Goal: Transaction & Acquisition: Book appointment/travel/reservation

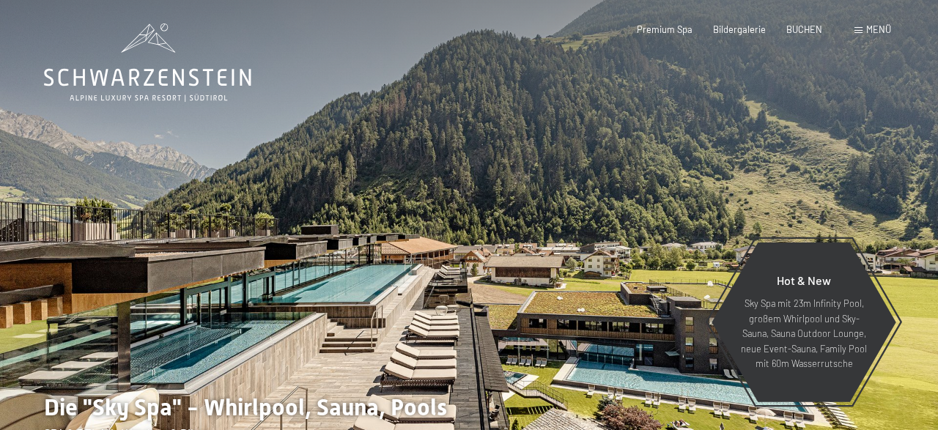
click at [862, 30] on span at bounding box center [859, 30] width 8 height 7
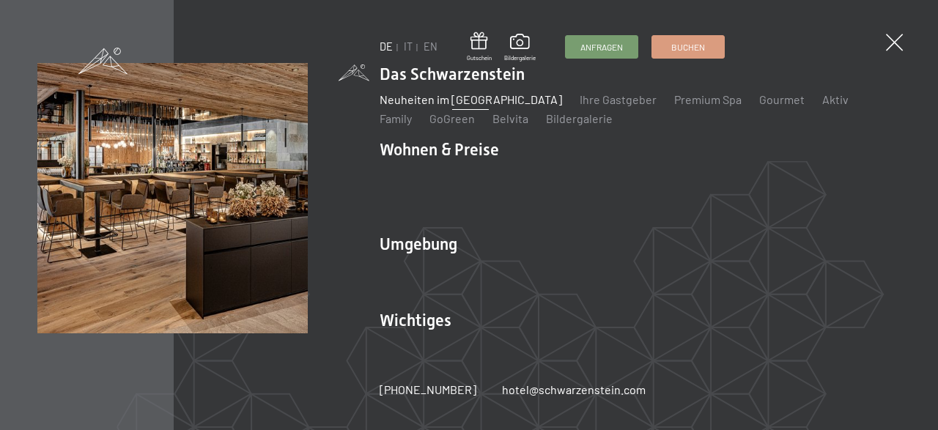
click at [515, 106] on link "Neuheiten im [GEOGRAPHIC_DATA]" at bounding box center [471, 99] width 183 height 14
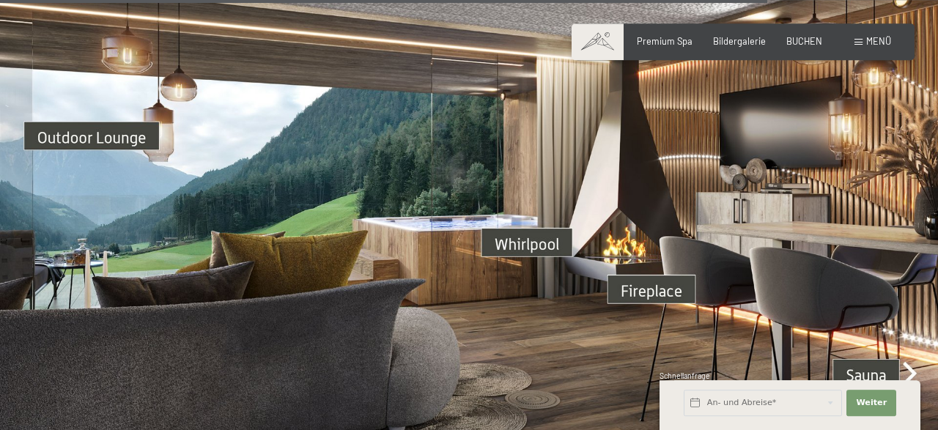
scroll to position [3812, 0]
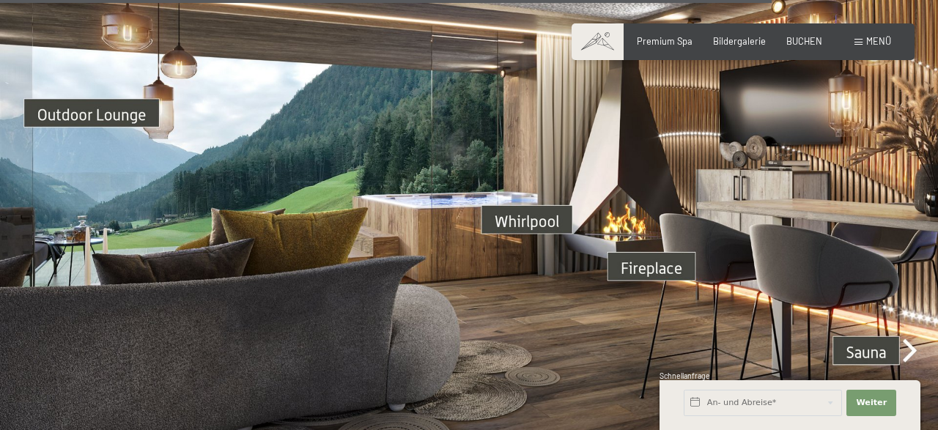
click at [527, 205] on img at bounding box center [469, 205] width 938 height 528
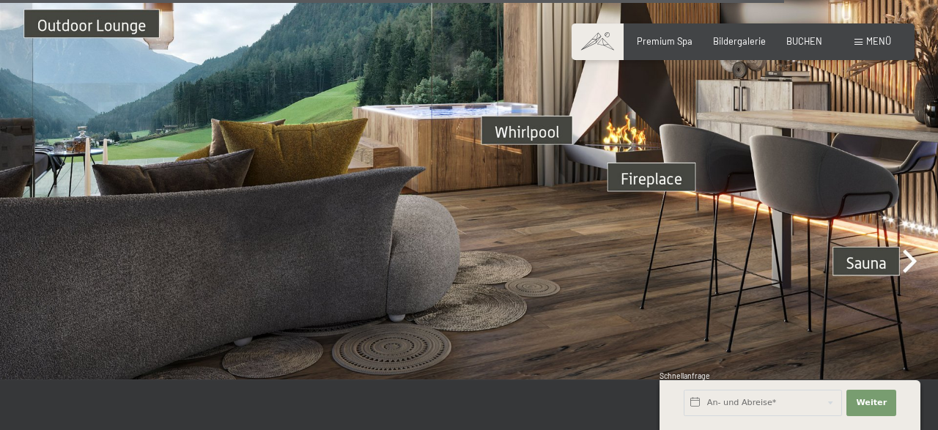
scroll to position [3889, 0]
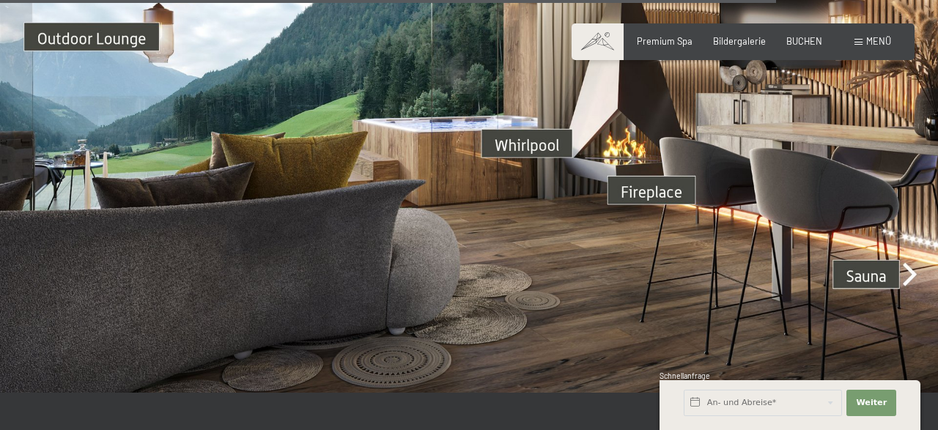
click at [888, 253] on img at bounding box center [469, 129] width 938 height 528
click at [913, 260] on img at bounding box center [469, 129] width 938 height 528
click at [914, 260] on img at bounding box center [469, 129] width 938 height 528
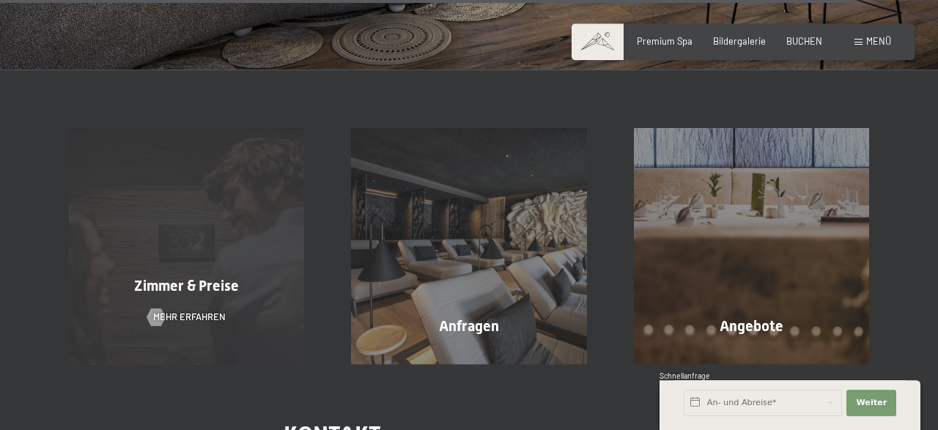
scroll to position [4194, 0]
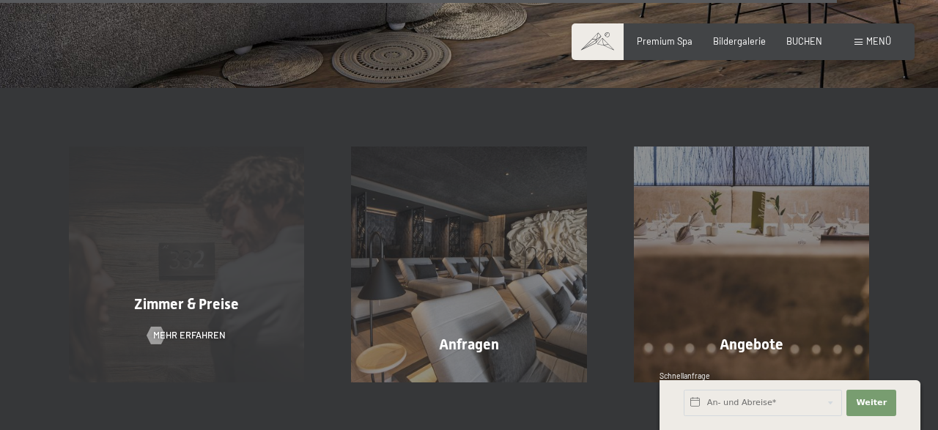
click at [266, 166] on div "Zimmer & Preise Mehr erfahren" at bounding box center [186, 264] width 282 height 235
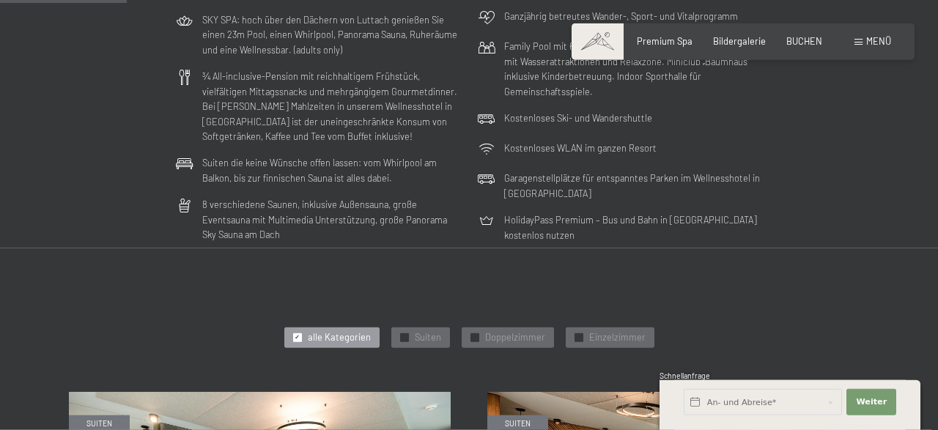
scroll to position [534, 0]
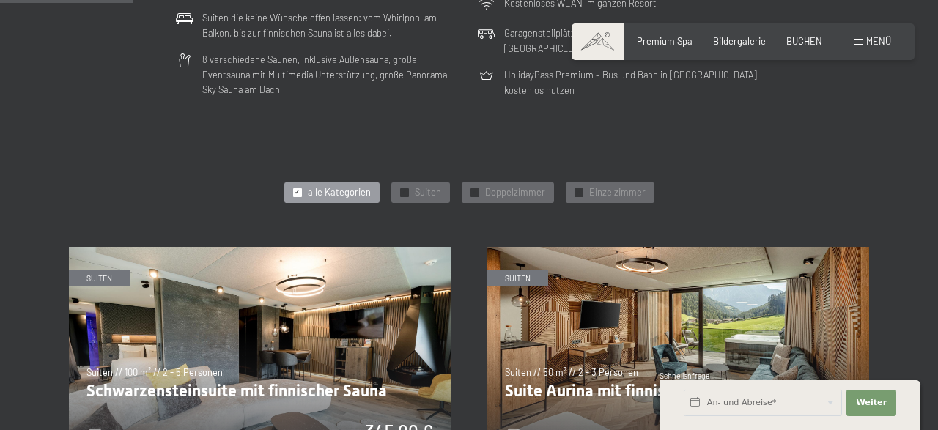
click at [300, 190] on span "✓" at bounding box center [297, 192] width 5 height 8
click at [486, 192] on span "Doppelzimmer" at bounding box center [515, 192] width 60 height 13
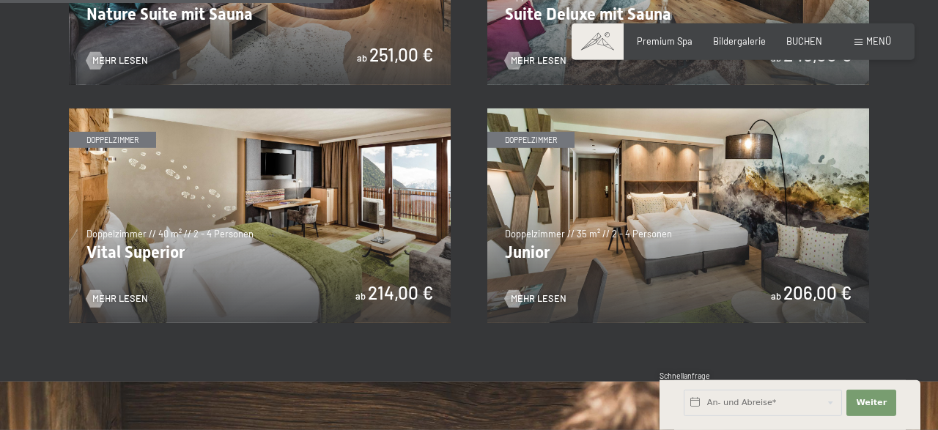
scroll to position [915, 0]
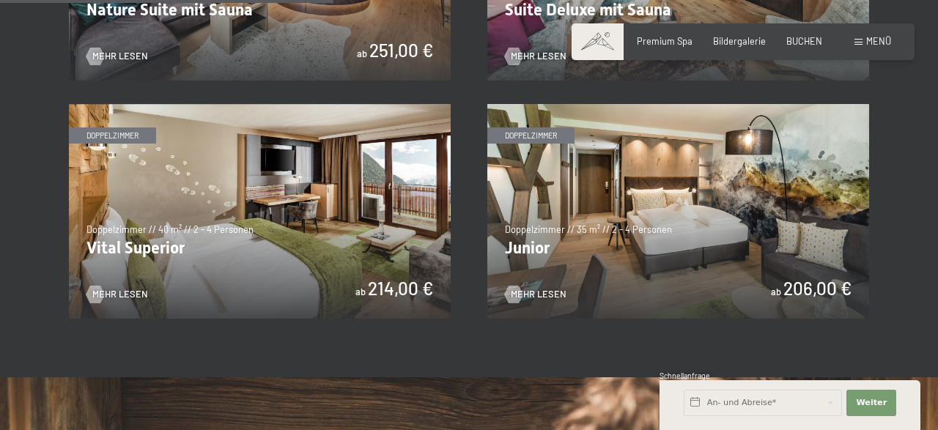
click at [206, 180] on img at bounding box center [260, 211] width 382 height 215
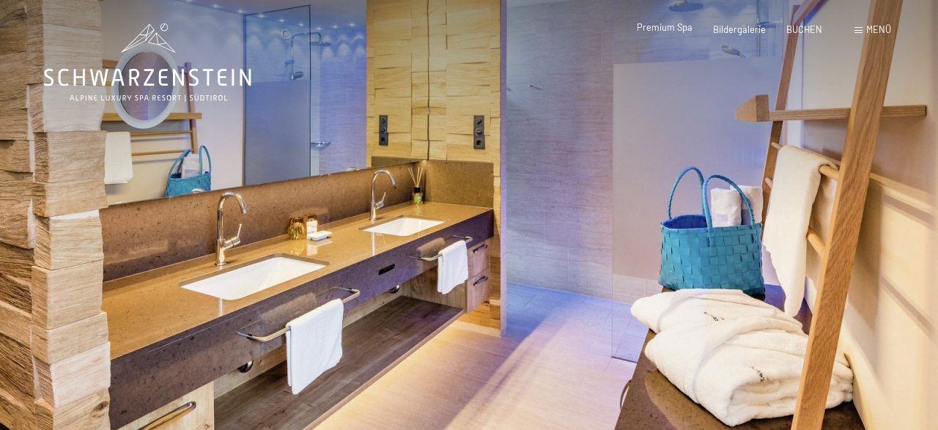
click at [674, 35] on div "Premium Spa Bildergalerie BUCHEN" at bounding box center [719, 29] width 248 height 13
click at [672, 32] on span "Premium Spa" at bounding box center [665, 27] width 56 height 12
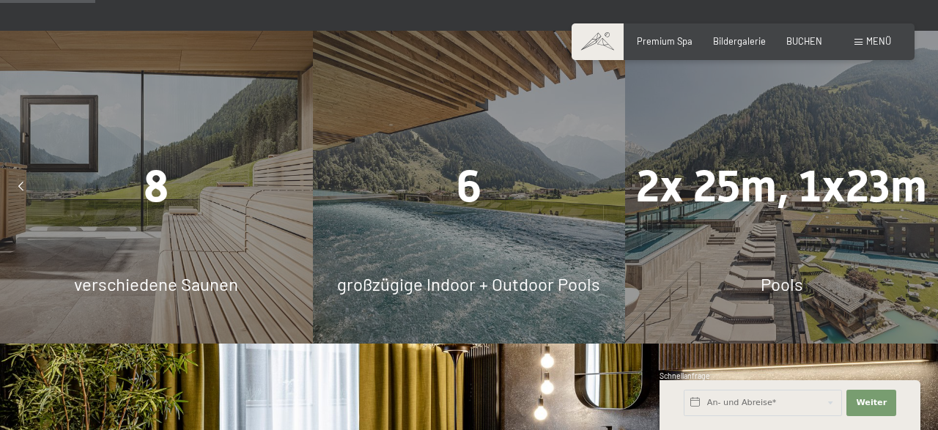
scroll to position [610, 0]
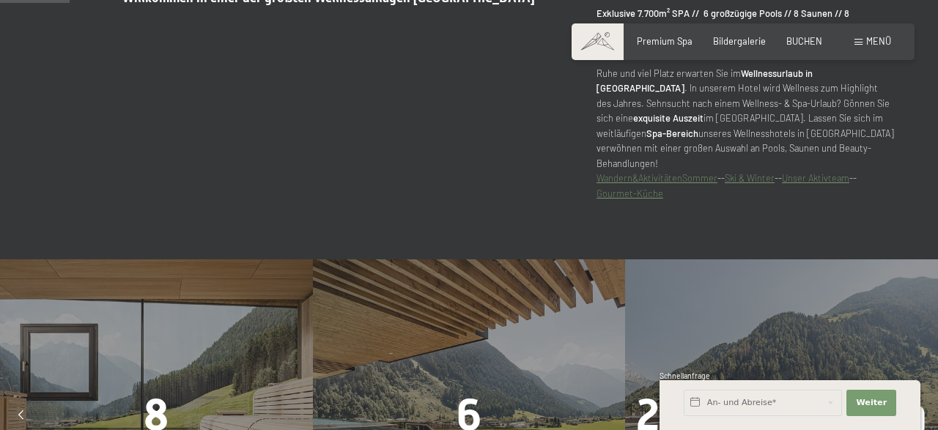
click at [835, 172] on link "Unser Aktivteam" at bounding box center [815, 178] width 67 height 12
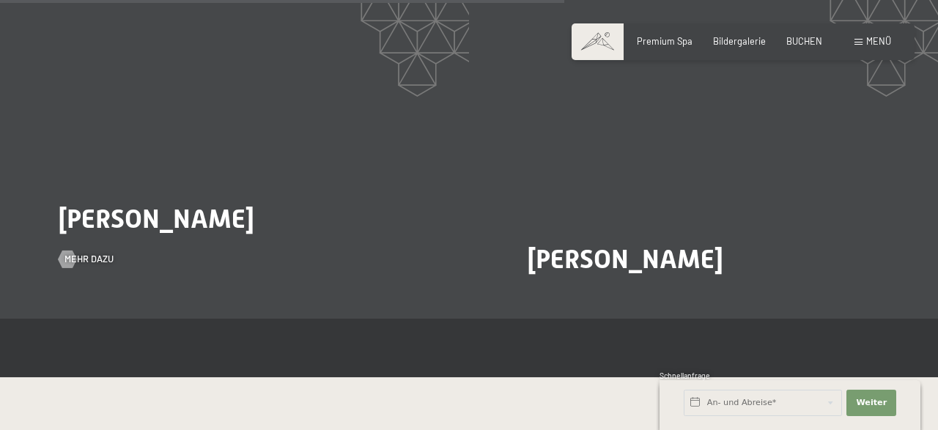
scroll to position [2287, 0]
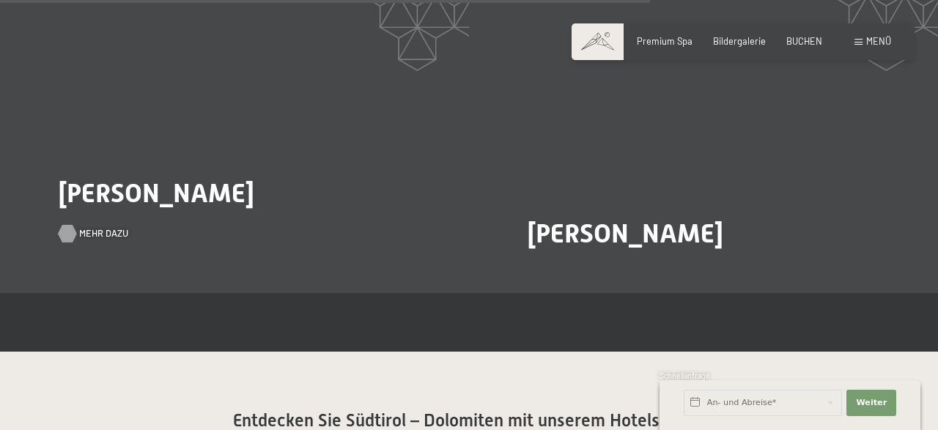
click at [103, 227] on span "Mehr dazu" at bounding box center [103, 233] width 49 height 13
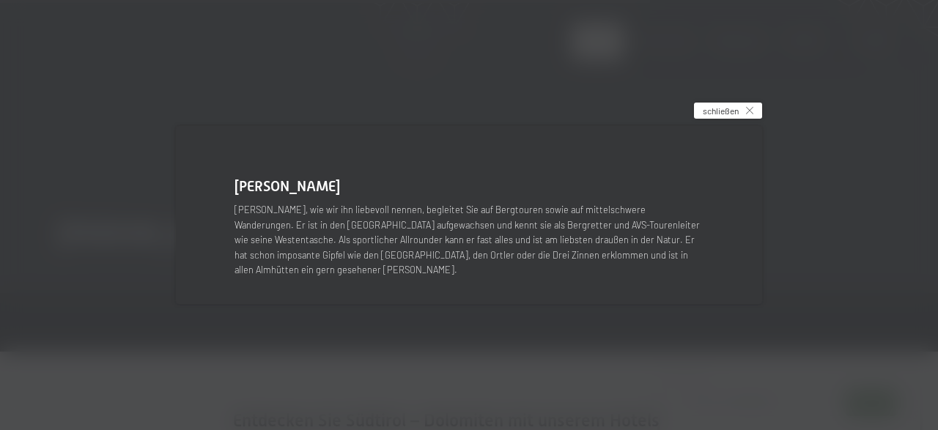
click at [737, 116] on span "schließen" at bounding box center [721, 111] width 36 height 12
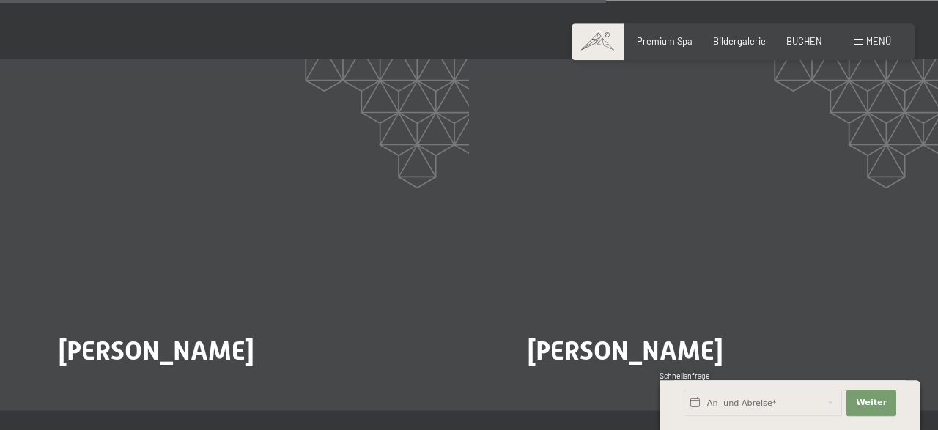
scroll to position [2135, 0]
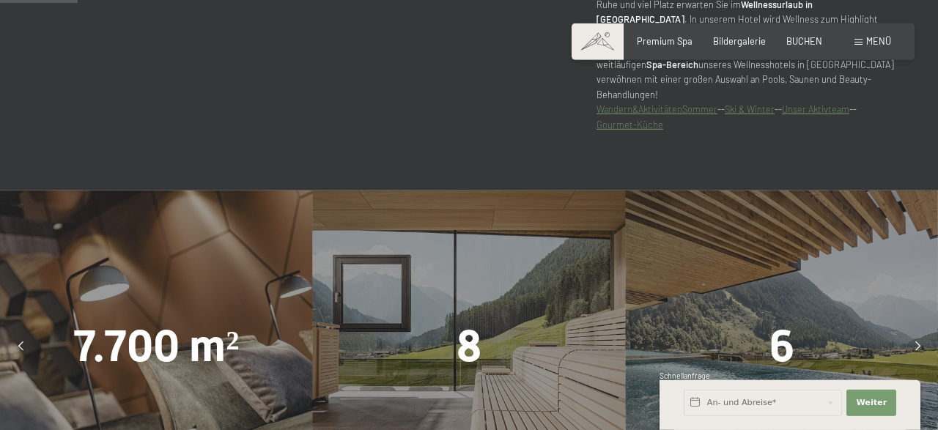
scroll to position [610, 0]
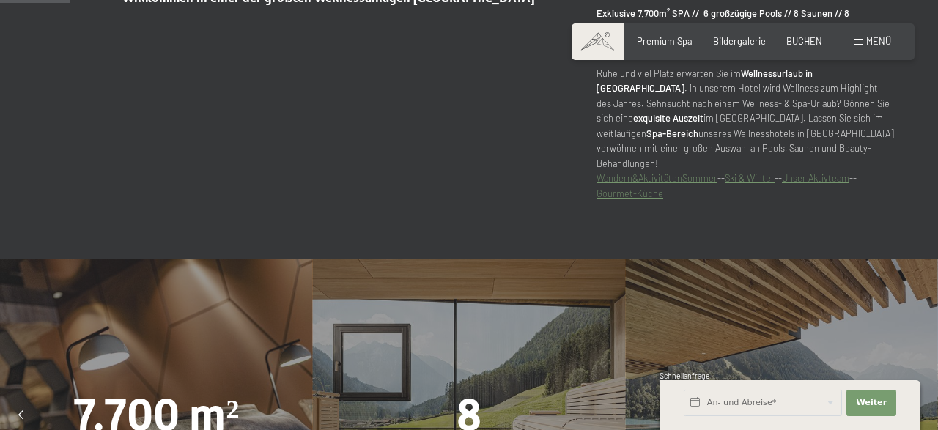
click at [622, 188] on link "Gourmet-Küche" at bounding box center [630, 194] width 67 height 12
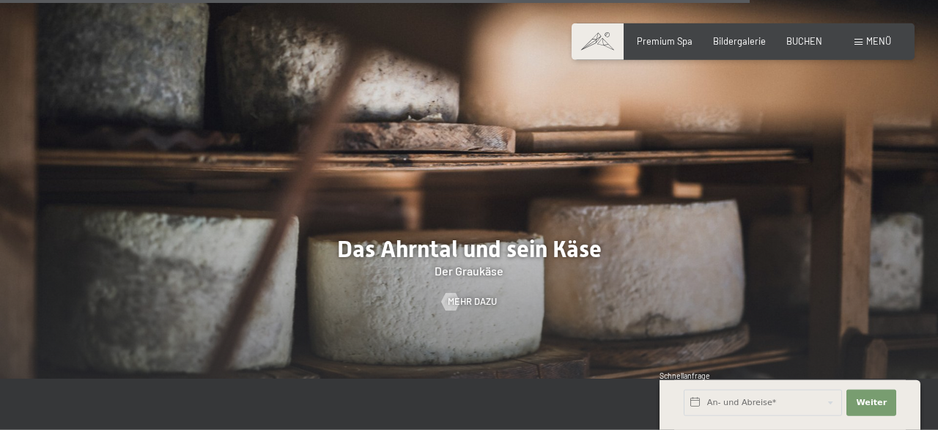
scroll to position [3584, 0]
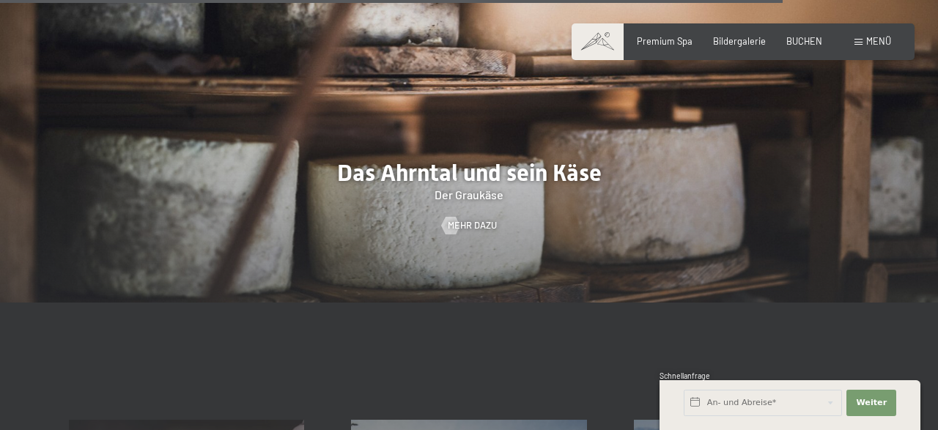
click at [861, 43] on span at bounding box center [859, 42] width 8 height 7
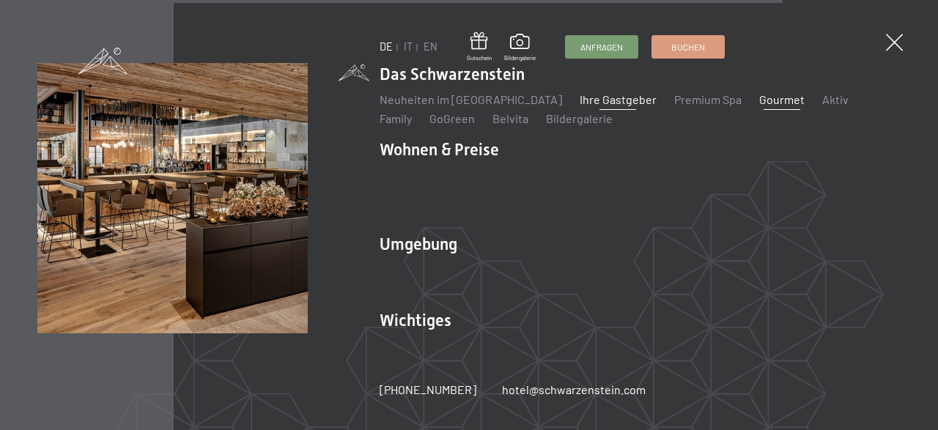
click at [611, 103] on link "Ihre Gastgeber" at bounding box center [618, 99] width 77 height 14
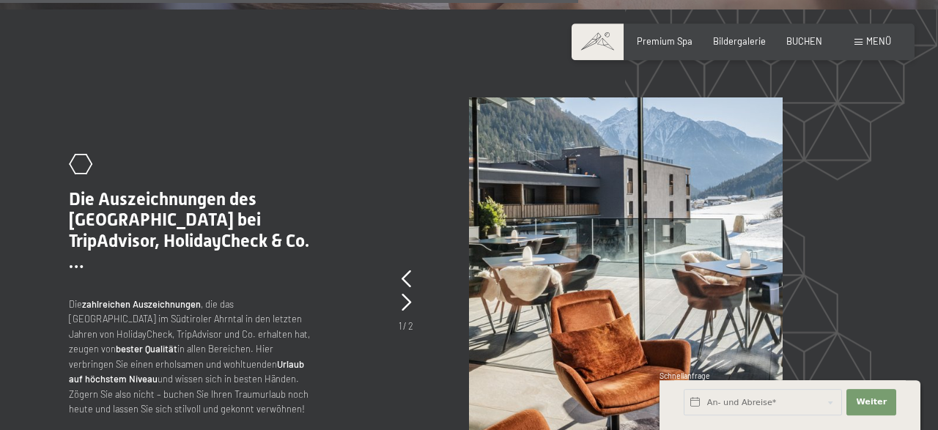
scroll to position [2592, 0]
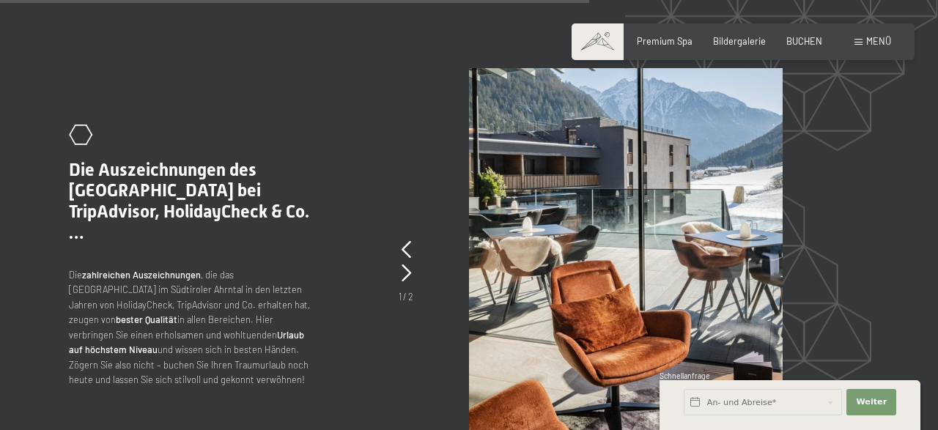
click at [401, 238] on div "1 / 2" at bounding box center [406, 271] width 15 height 66
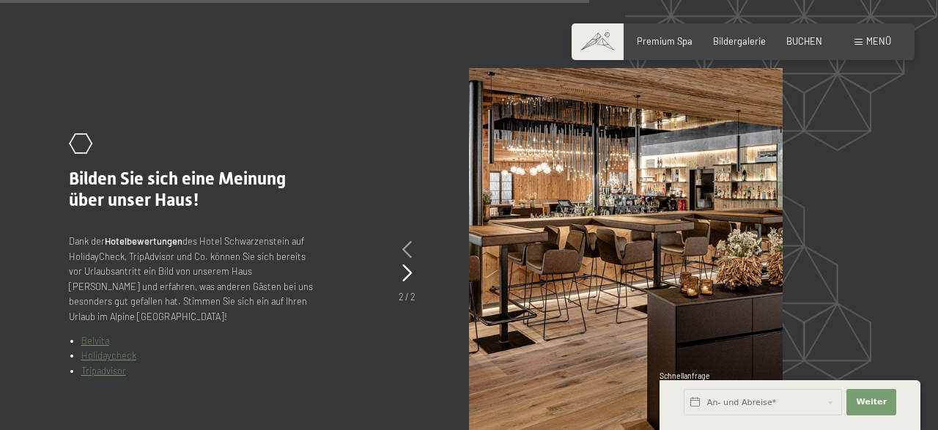
click at [403, 241] on icon at bounding box center [408, 250] width 10 height 18
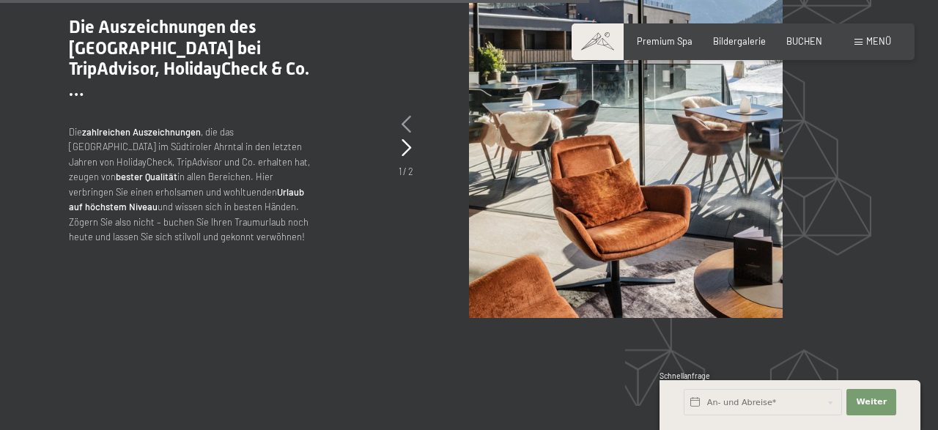
click at [403, 139] on icon at bounding box center [407, 148] width 10 height 18
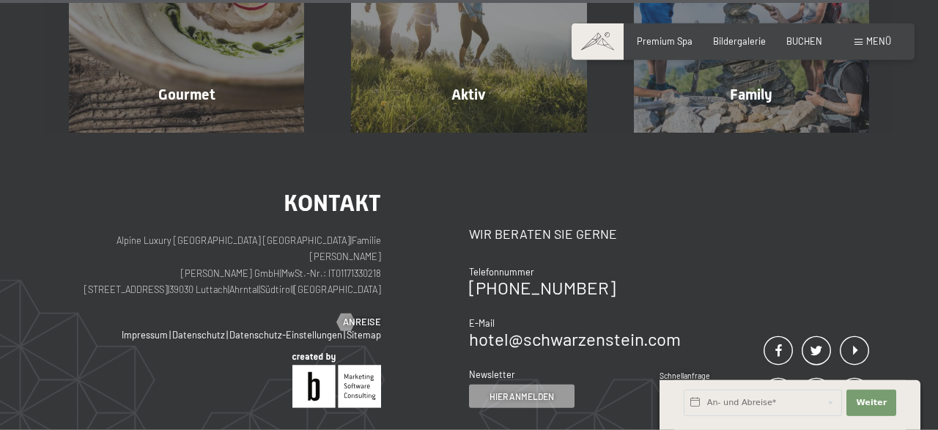
scroll to position [4041, 0]
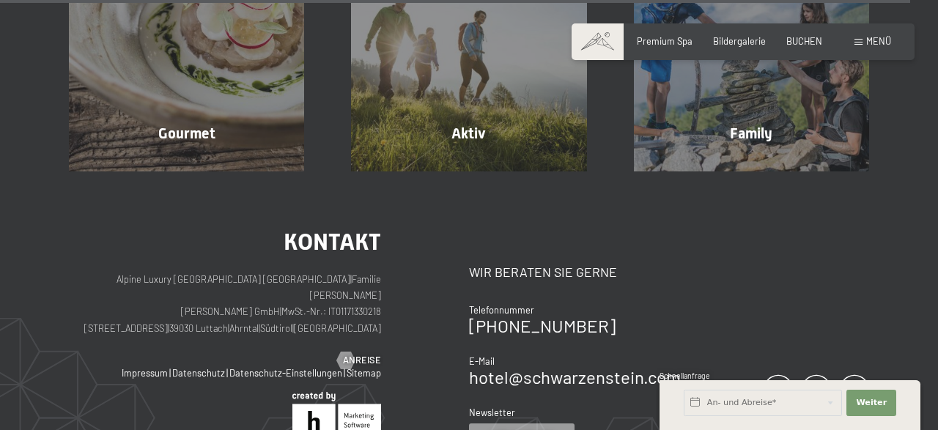
click at [856, 43] on span at bounding box center [859, 42] width 8 height 7
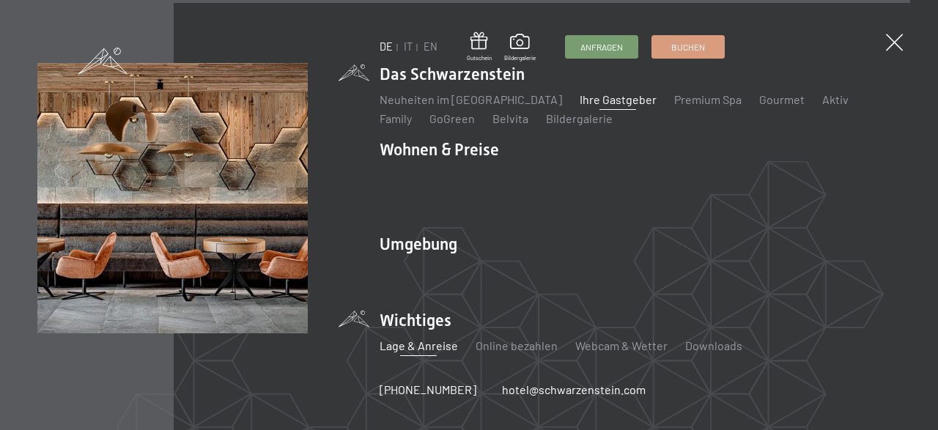
click at [425, 341] on link "Lage & Anreise" at bounding box center [419, 346] width 78 height 14
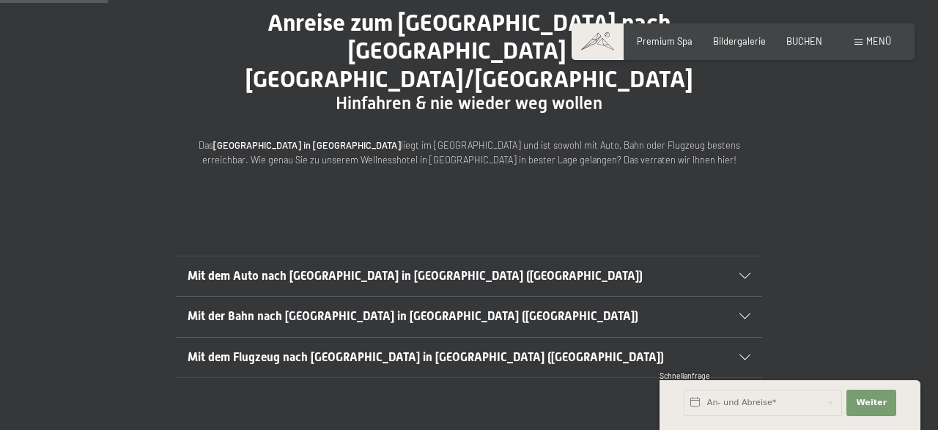
click at [419, 309] on span "Mit der Bahn nach Luttach in Südtirol (Italien)" at bounding box center [413, 316] width 451 height 14
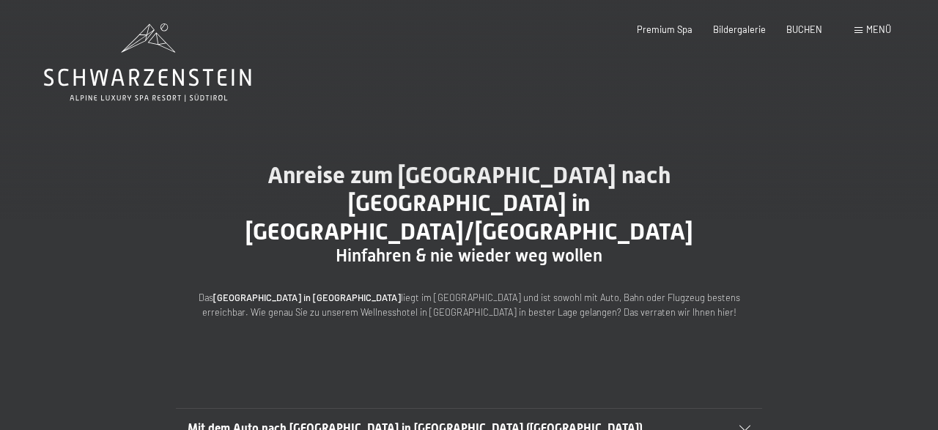
click at [158, 73] on icon at bounding box center [147, 62] width 207 height 78
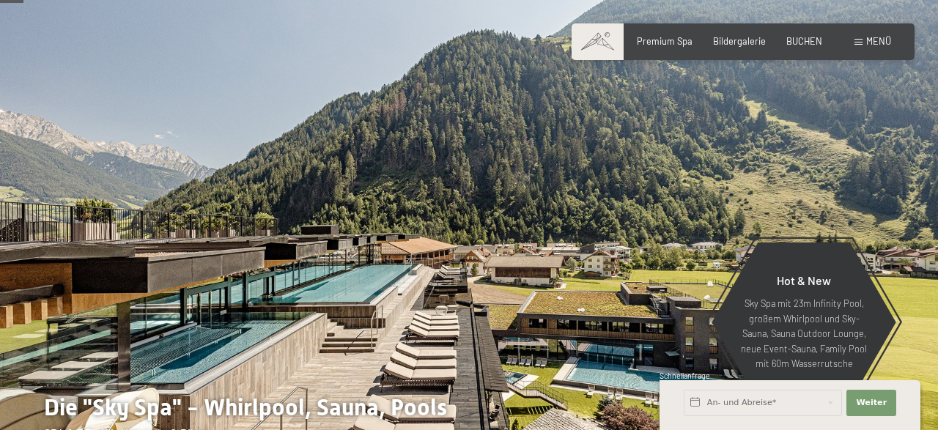
scroll to position [152, 0]
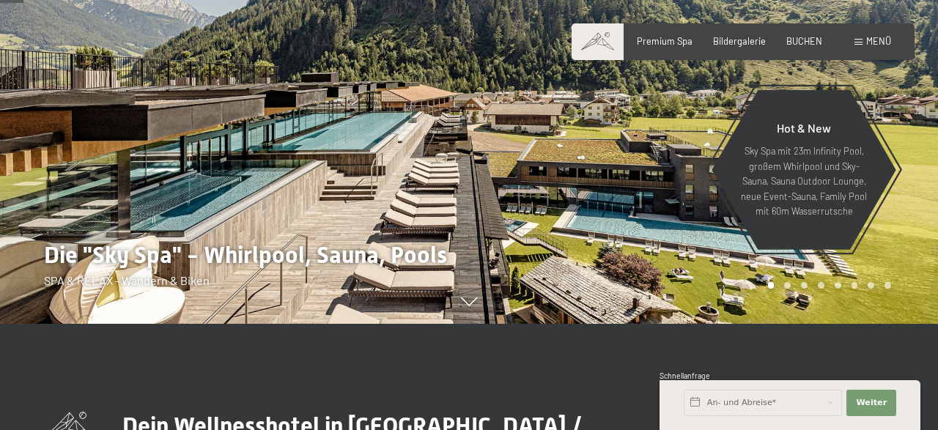
click at [866, 48] on div "Buchen Anfragen Premium Spa Bildergalerie BUCHEN Menü DE IT EN Gutschein Bilder…" at bounding box center [743, 41] width 296 height 13
click at [864, 48] on div "Buchen Anfragen Premium Spa Bildergalerie BUCHEN Menü DE IT EN Gutschein Bilder…" at bounding box center [743, 41] width 296 height 13
click at [863, 45] on span at bounding box center [859, 42] width 8 height 7
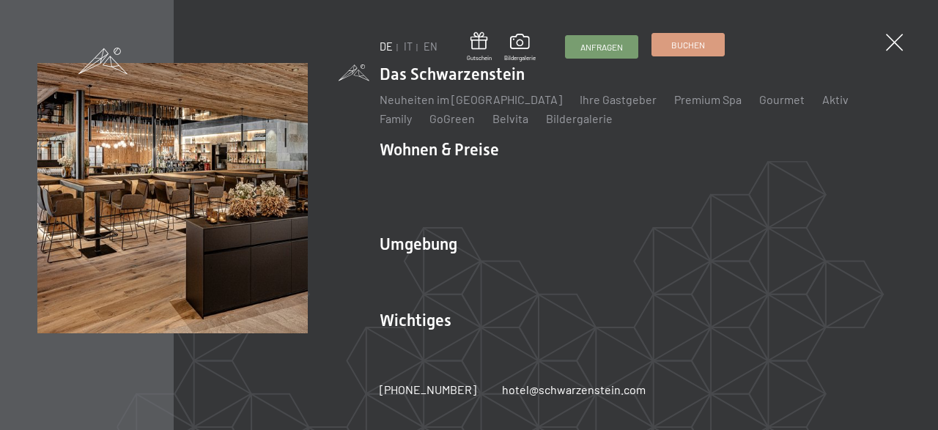
click at [675, 43] on span "Buchen" at bounding box center [689, 45] width 34 height 12
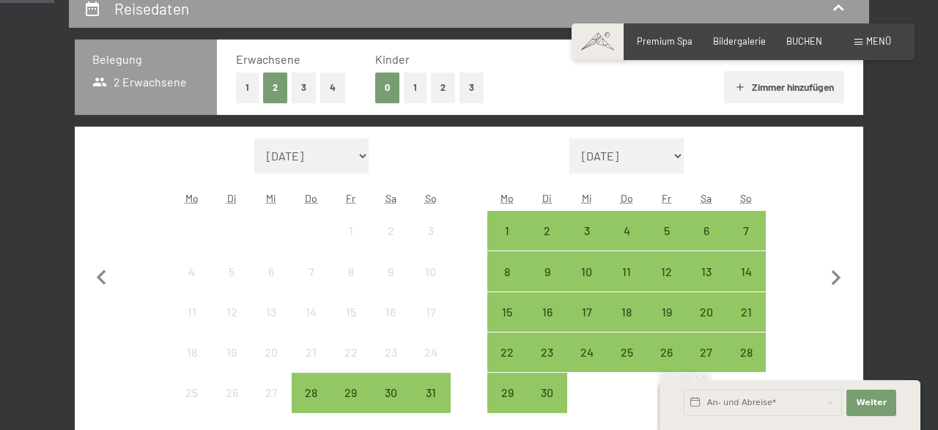
scroll to position [305, 0]
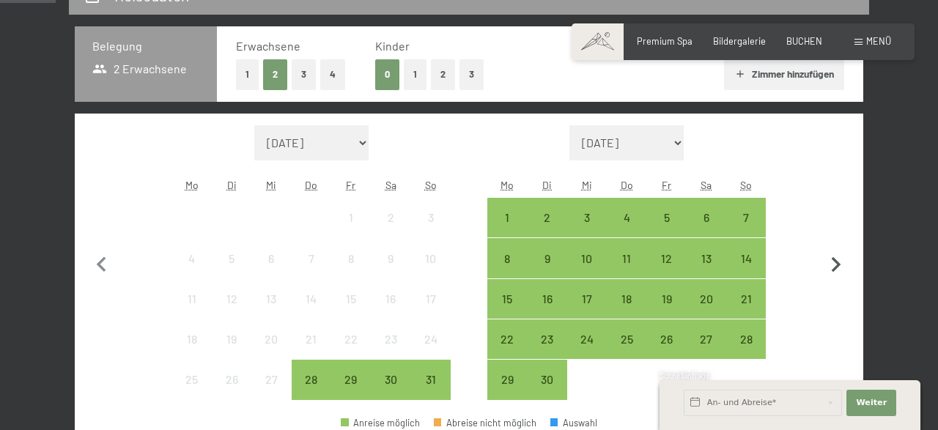
click at [829, 262] on icon "button" at bounding box center [836, 265] width 31 height 31
select select "[DATE]"
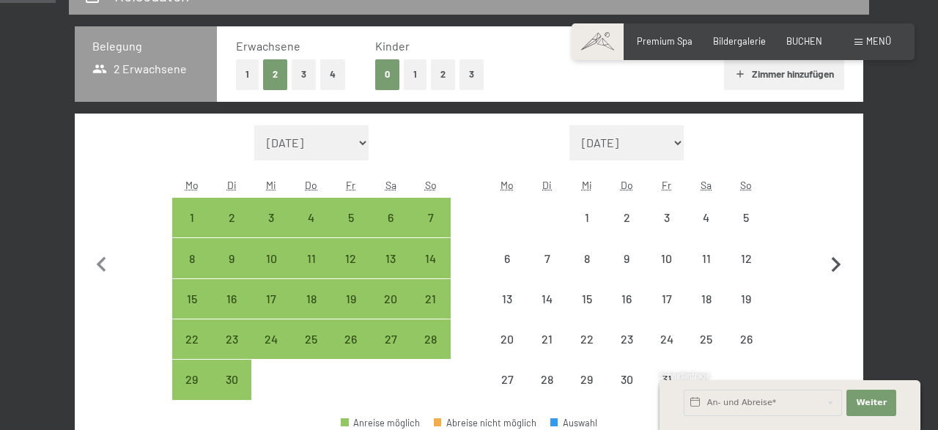
click at [835, 262] on icon "button" at bounding box center [836, 265] width 31 height 31
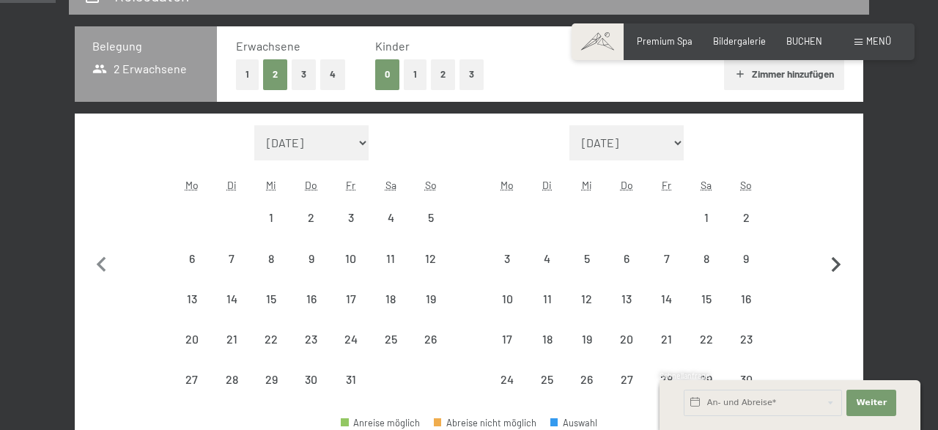
click at [835, 262] on icon "button" at bounding box center [836, 265] width 31 height 31
select select "[DATE]"
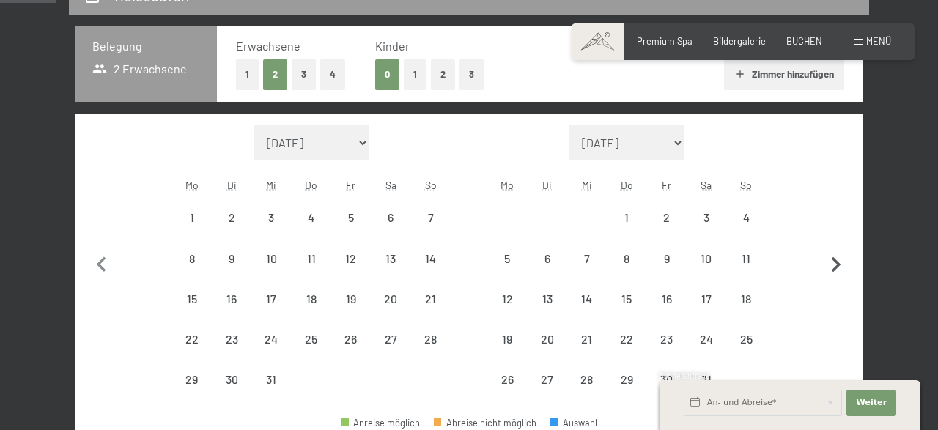
select select "[DATE]"
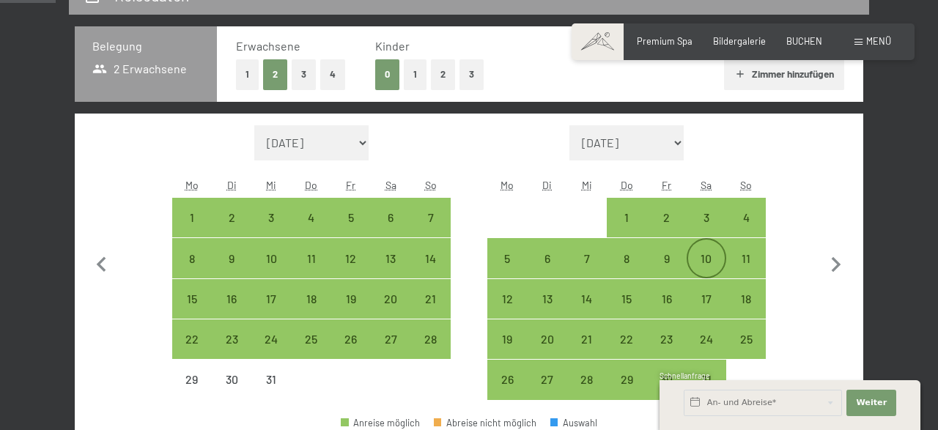
click at [704, 259] on div "10" at bounding box center [706, 271] width 37 height 37
select select "[DATE]"
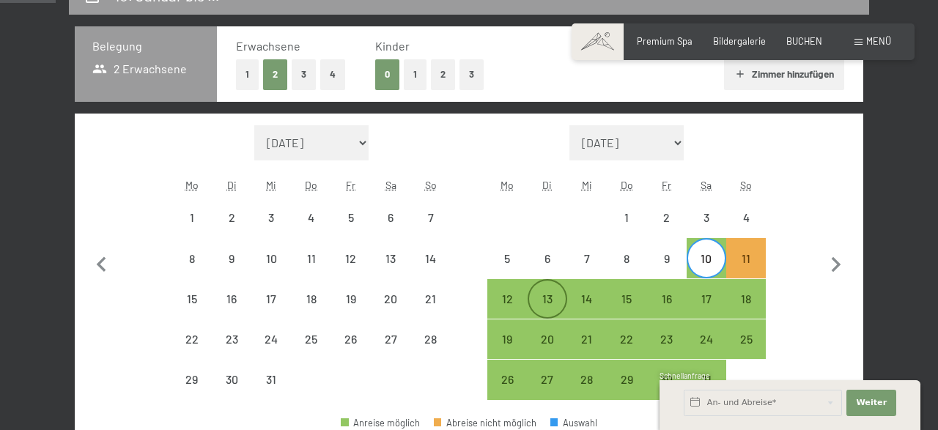
click at [534, 301] on div "13" at bounding box center [547, 311] width 37 height 37
select select "[DATE]"
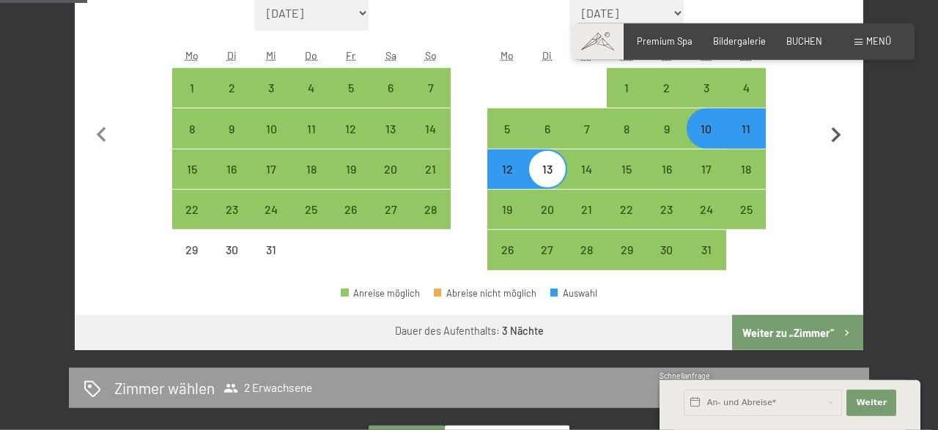
scroll to position [457, 0]
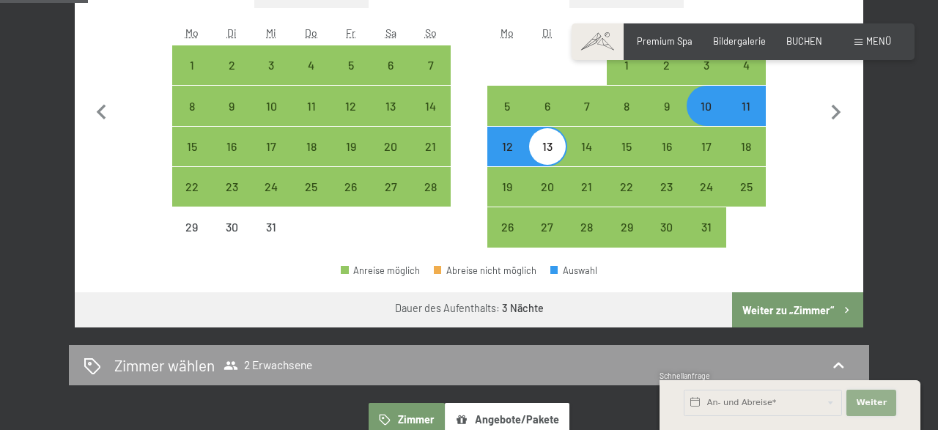
click at [878, 398] on span "Weiter" at bounding box center [871, 403] width 31 height 12
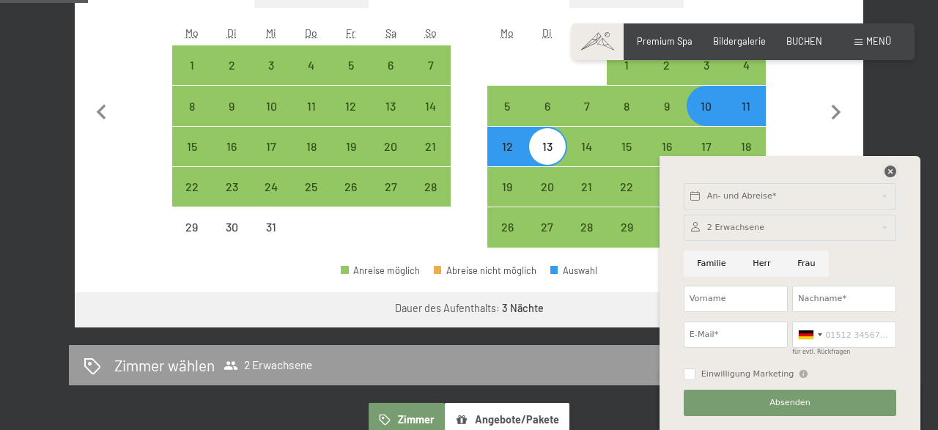
click at [892, 166] on icon at bounding box center [891, 172] width 12 height 12
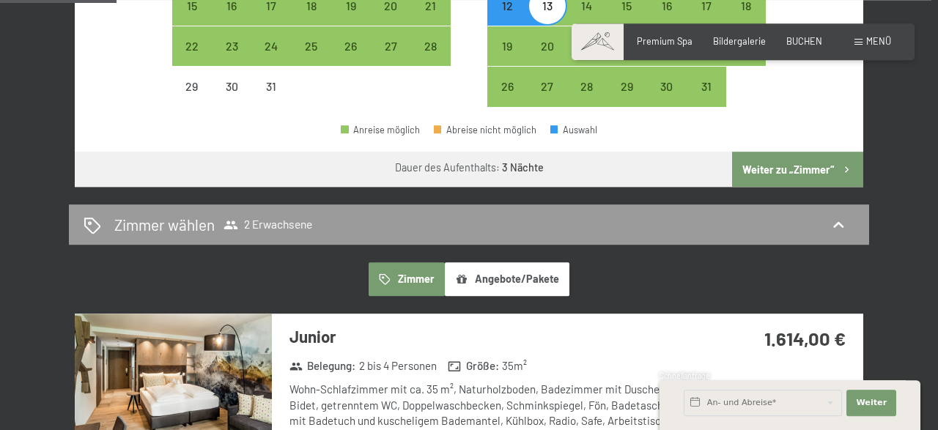
scroll to position [610, 0]
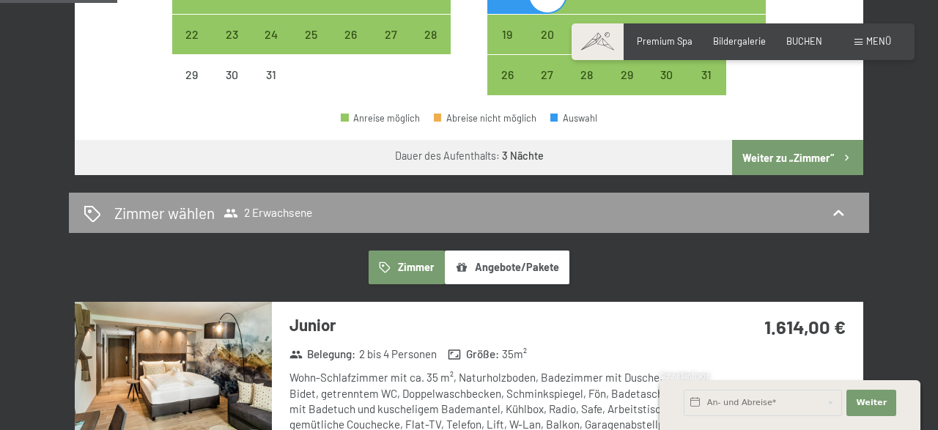
click at [806, 158] on button "Weiter zu „Zimmer“" at bounding box center [797, 157] width 131 height 35
select select "[DATE]"
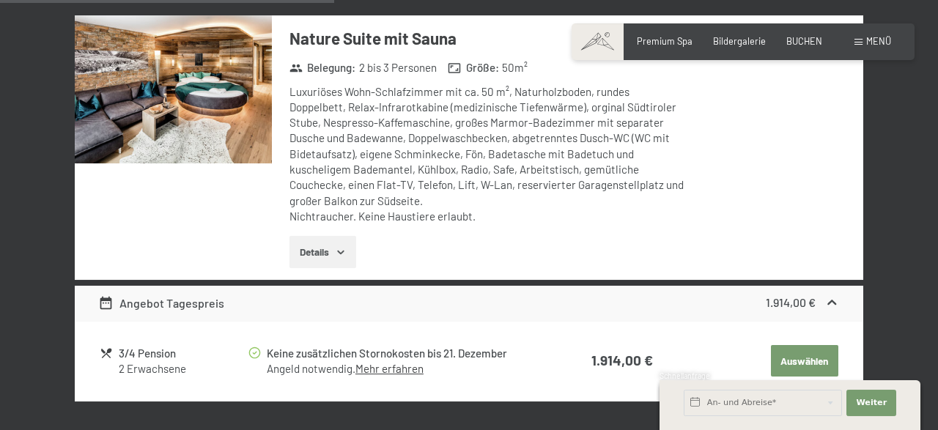
scroll to position [1576, 0]
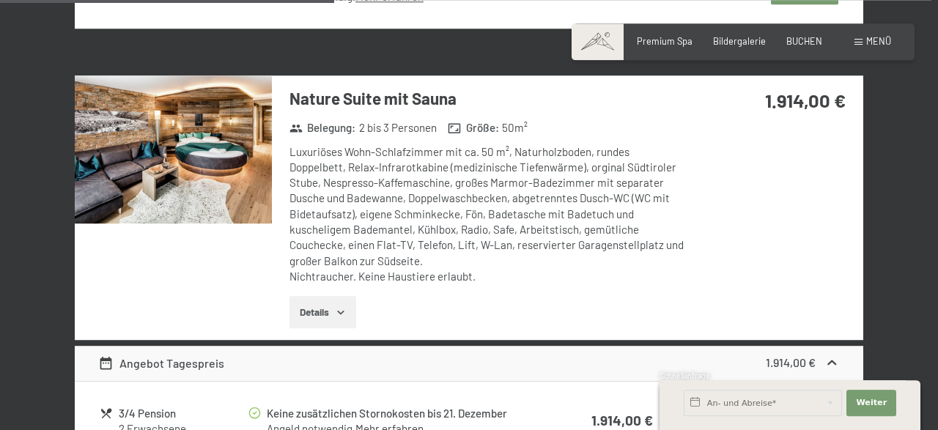
click at [334, 304] on button "Details" at bounding box center [323, 312] width 67 height 32
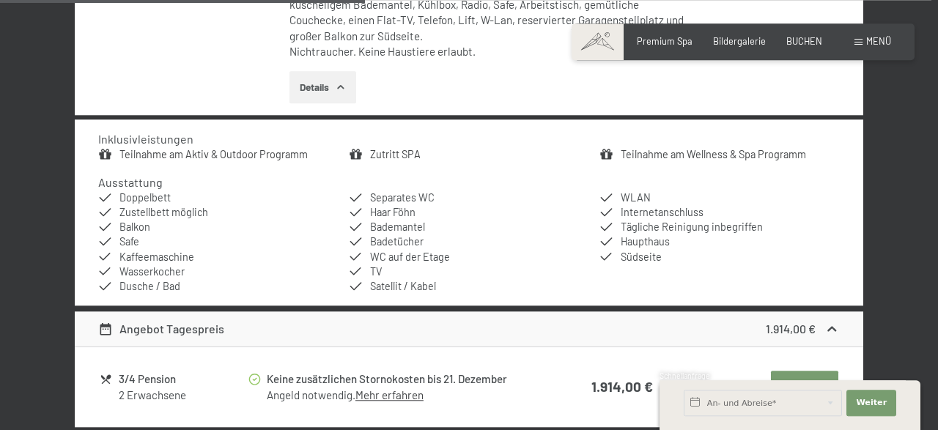
scroll to position [1805, 0]
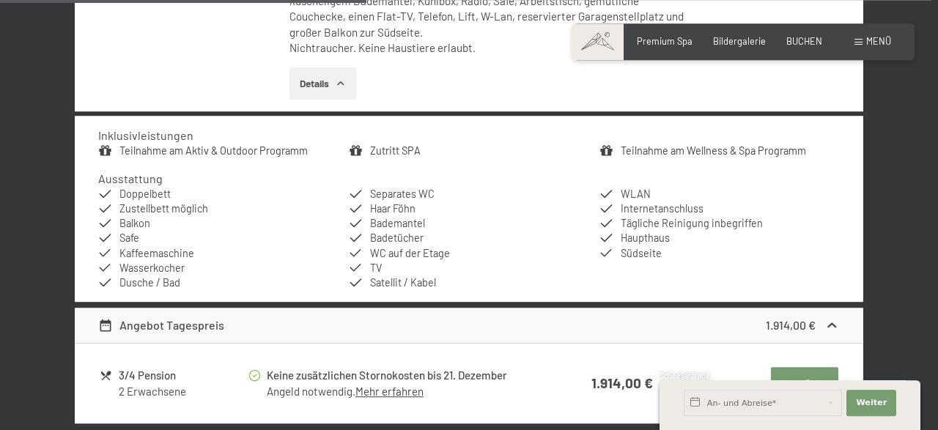
click at [316, 77] on button "Details" at bounding box center [323, 83] width 67 height 32
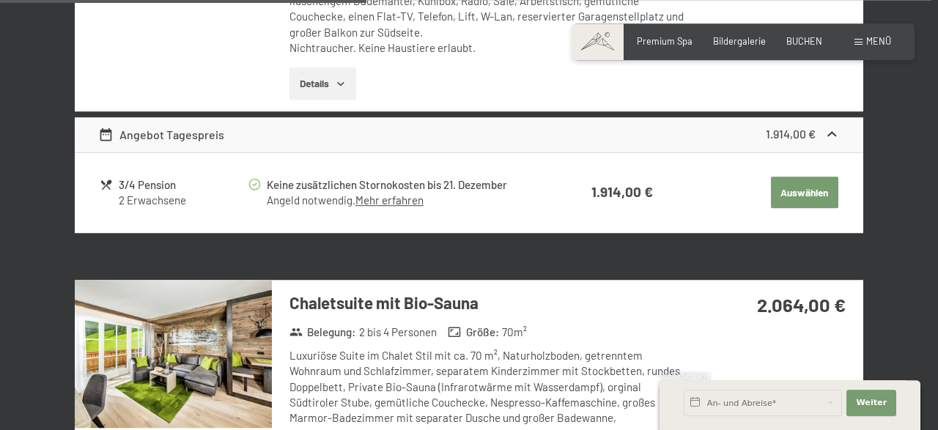
click at [339, 88] on icon "button" at bounding box center [341, 84] width 12 height 12
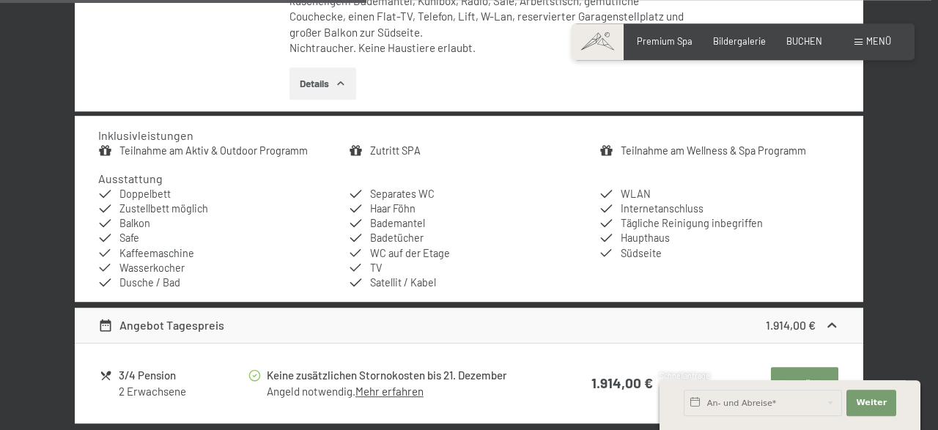
click at [339, 88] on icon "button" at bounding box center [341, 84] width 12 height 12
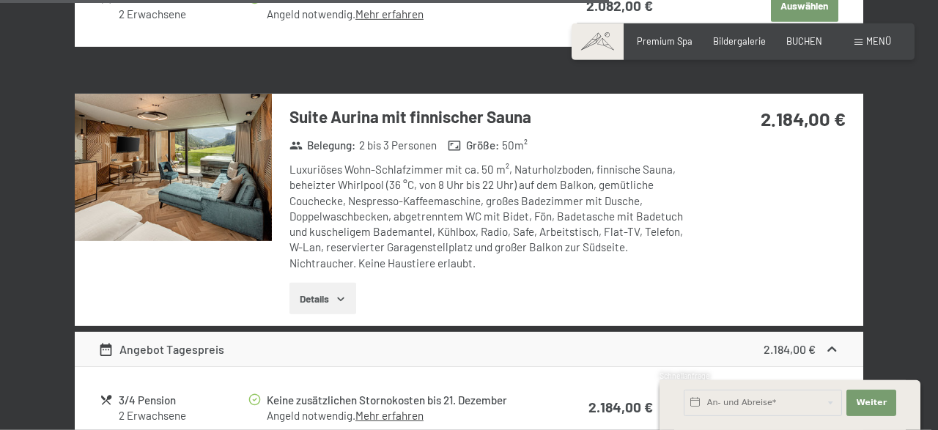
scroll to position [2873, 0]
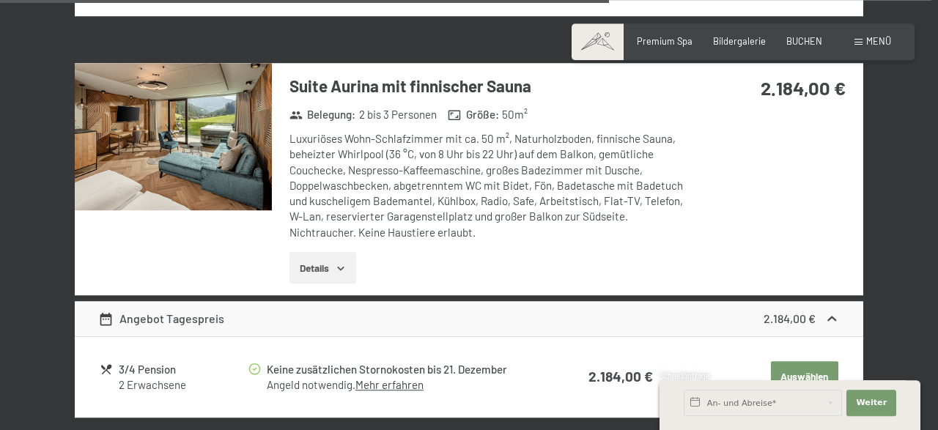
click at [320, 284] on button "Details" at bounding box center [323, 268] width 67 height 32
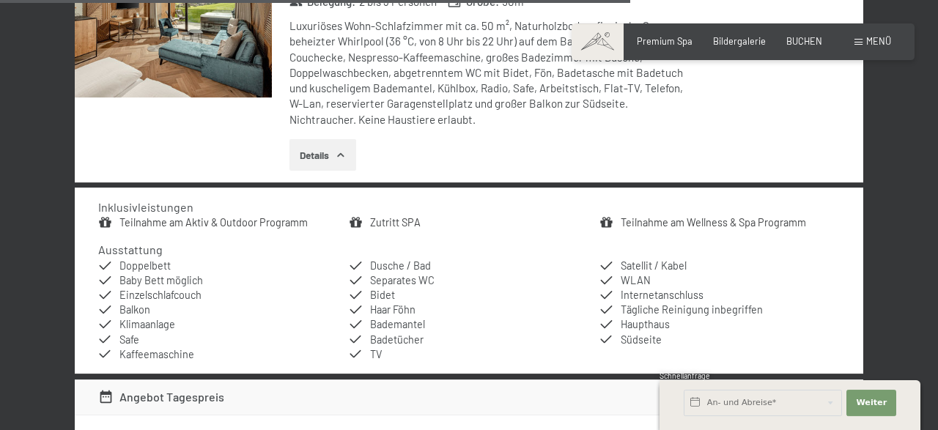
scroll to position [3101, 0]
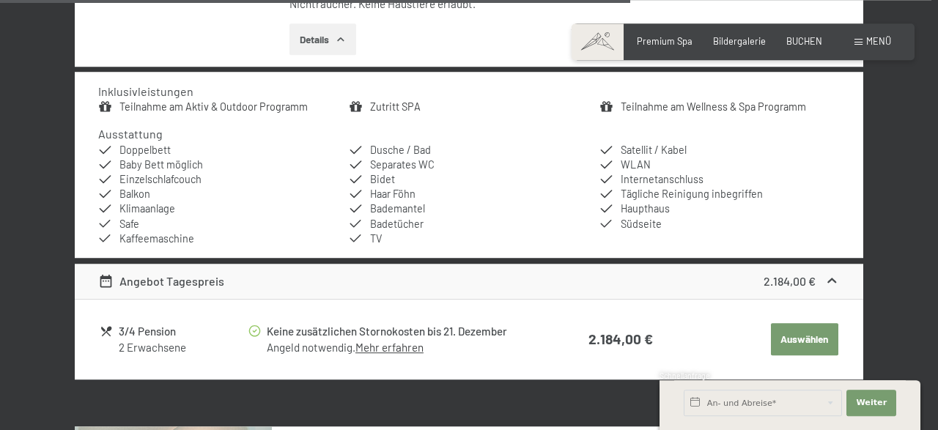
click at [328, 56] on button "Details" at bounding box center [323, 39] width 67 height 32
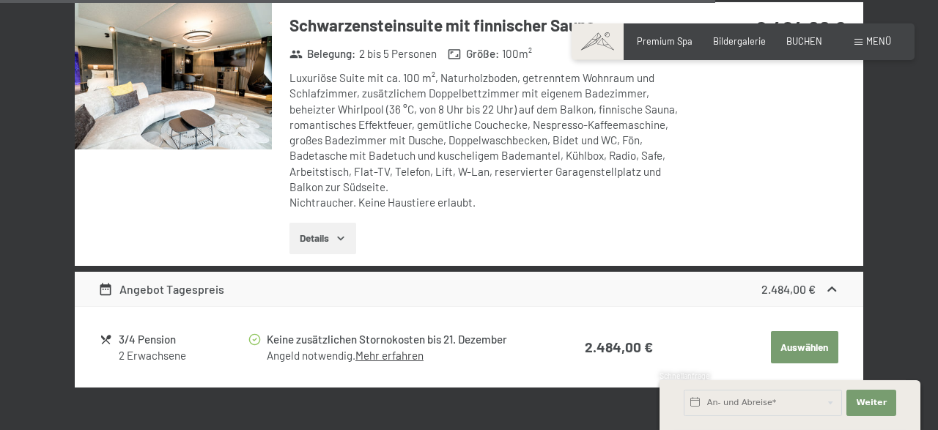
scroll to position [3329, 0]
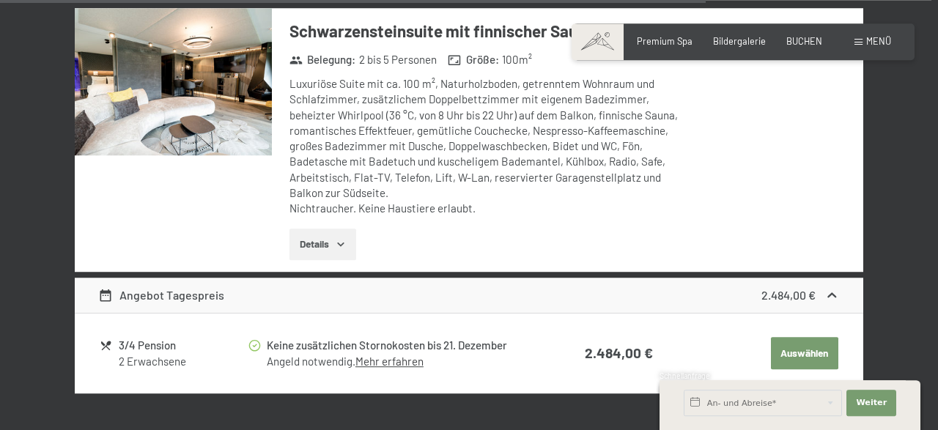
click at [317, 261] on button "Details" at bounding box center [323, 245] width 67 height 32
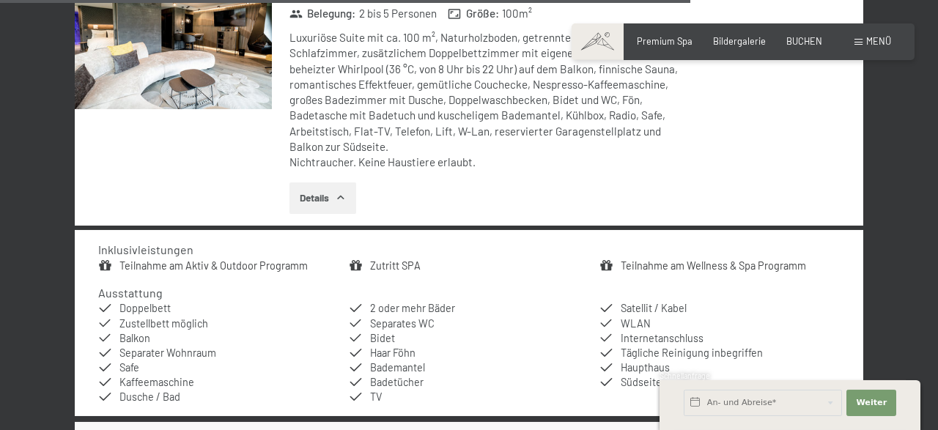
scroll to position [3406, 0]
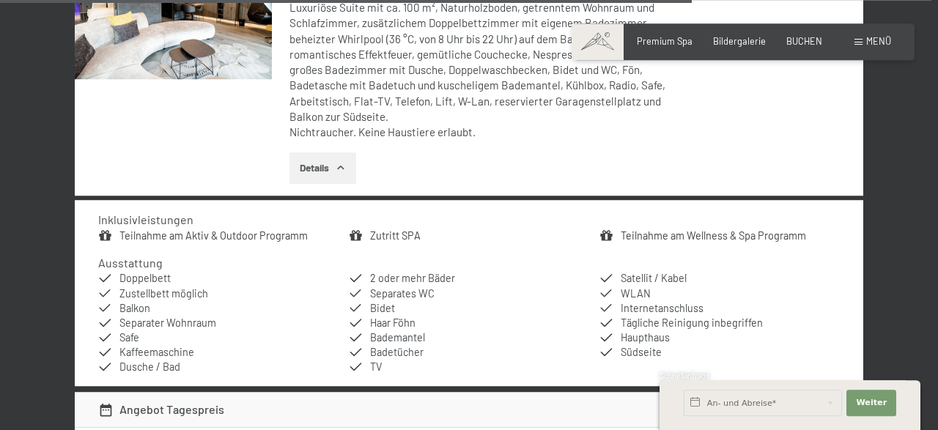
click at [152, 32] on img at bounding box center [173, 6] width 197 height 148
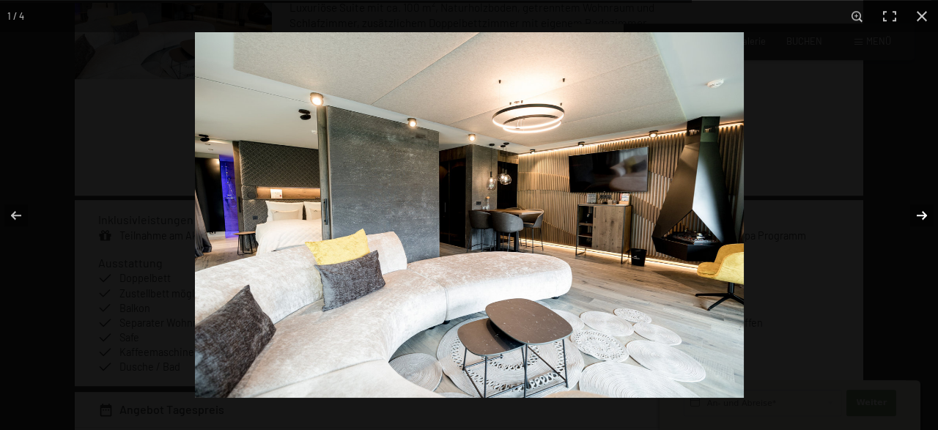
click at [923, 214] on button "button" at bounding box center [912, 215] width 51 height 73
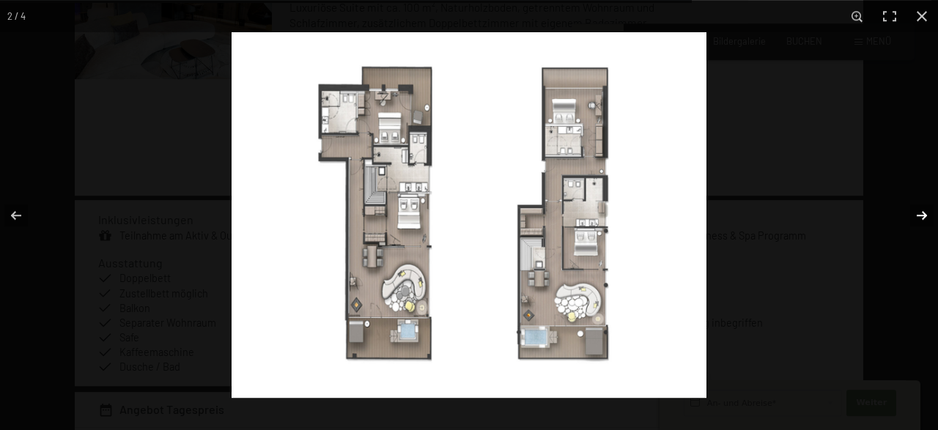
click at [921, 218] on button "button" at bounding box center [912, 215] width 51 height 73
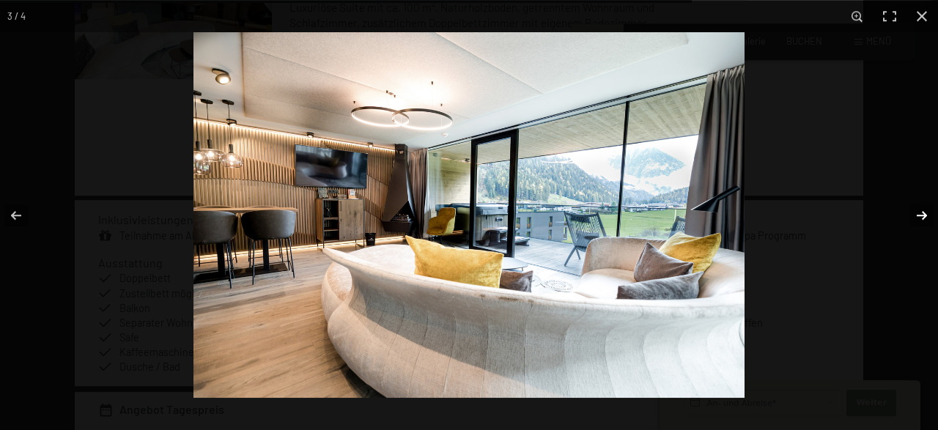
click at [921, 218] on button "button" at bounding box center [912, 215] width 51 height 73
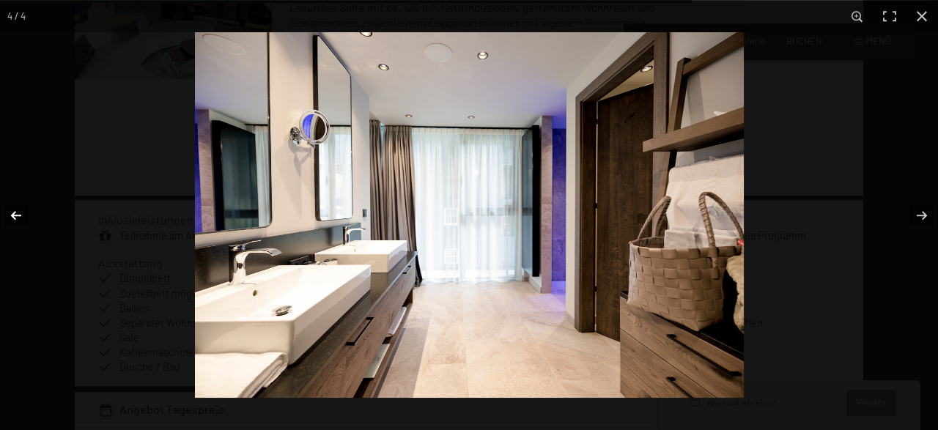
click at [14, 212] on button "button" at bounding box center [25, 215] width 51 height 73
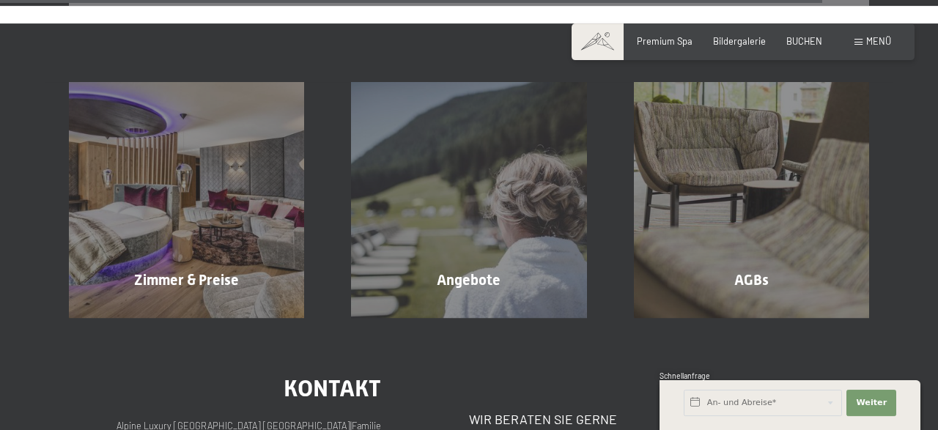
scroll to position [4244, 0]
